Goal: Check status

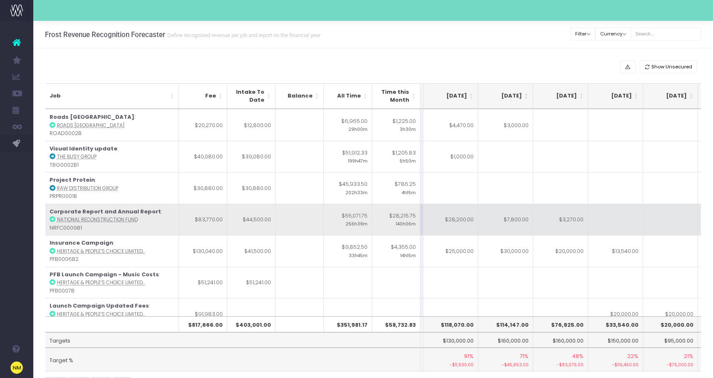
scroll to position [0, 162]
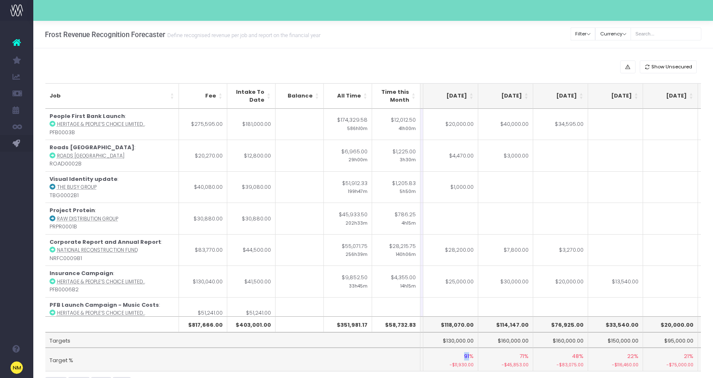
drag, startPoint x: 469, startPoint y: 357, endPoint x: 464, endPoint y: 356, distance: 5.3
click at [464, 356] on span "91%" at bounding box center [469, 356] width 10 height 8
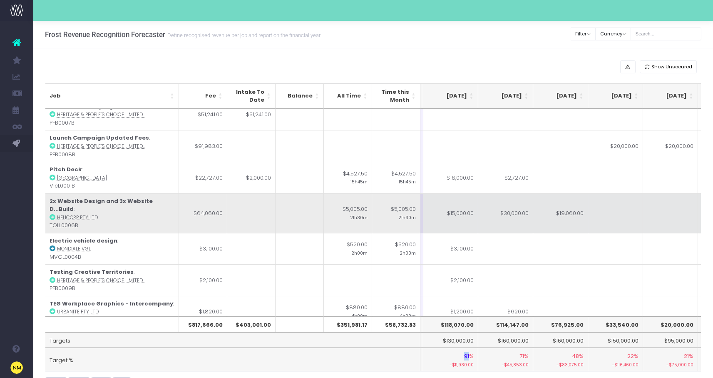
scroll to position [207, 162]
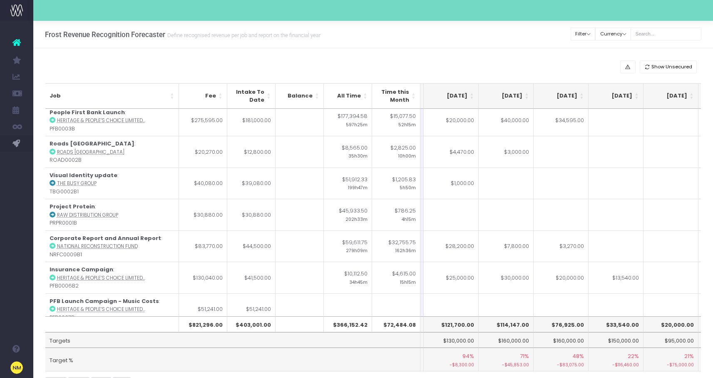
scroll to position [0, 162]
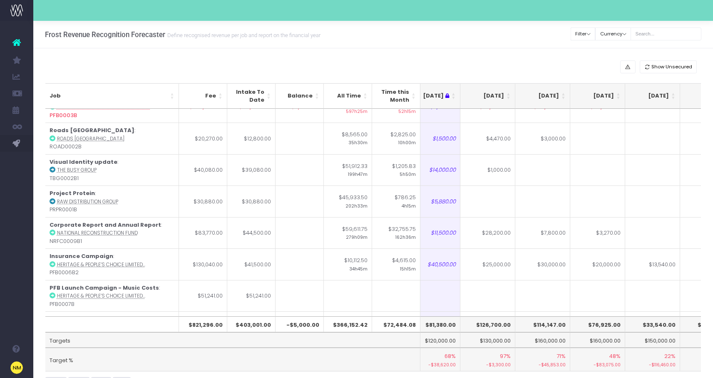
scroll to position [0, 125]
